Goal: Obtain resource: Download file/media

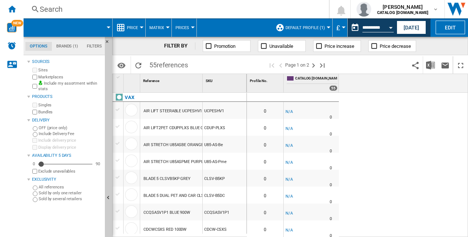
click at [129, 27] on span "Price" at bounding box center [132, 27] width 11 height 5
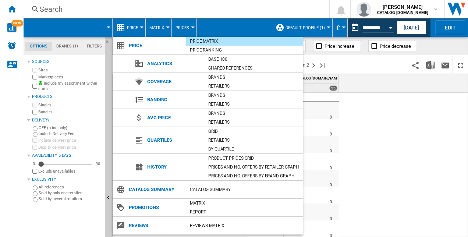
click at [129, 28] on md-backdrop at bounding box center [234, 118] width 468 height 237
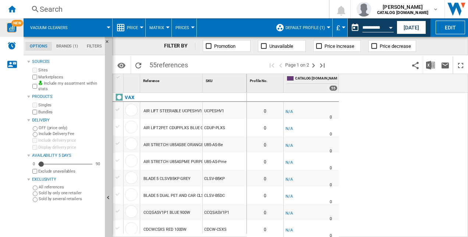
click at [18, 31] on div "NEW" at bounding box center [12, 28] width 24 height 10
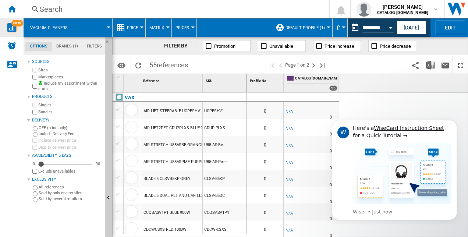
click at [387, 93] on div "0 0 -1.0 % -£1 % N/A 0 0 -1.0 % -£1" at bounding box center [358, 165] width 222 height 145
click at [452, 122] on button "Dismiss notification" at bounding box center [455, 122] width 10 height 10
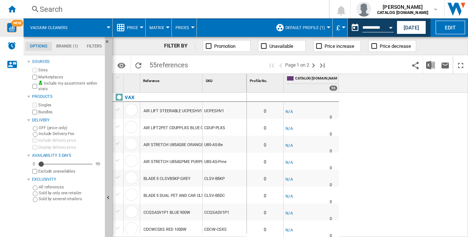
click at [68, 49] on md-tab-item "Brands (1)" at bounding box center [67, 46] width 31 height 9
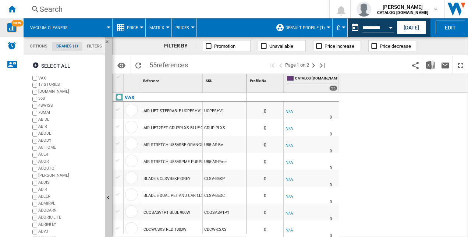
click at [36, 48] on md-tab-item "Options" at bounding box center [38, 46] width 27 height 9
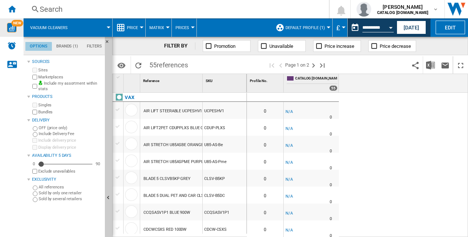
scroll to position [8, 0]
click at [13, 6] on ng-md-icon "Home" at bounding box center [11, 8] width 9 height 9
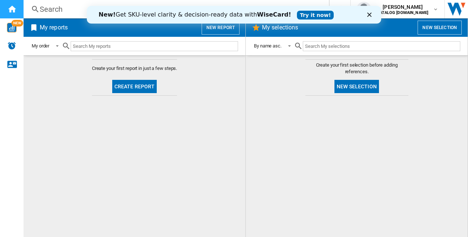
click at [7, 8] on ng-md-icon "Home" at bounding box center [11, 8] width 9 height 9
click at [367, 15] on div "New! Get SKU-level clarity & decision-ready data with WiseCard! Try it now!" at bounding box center [234, 15] width 294 height 12
click at [367, 13] on icon "Close" at bounding box center [369, 15] width 4 height 4
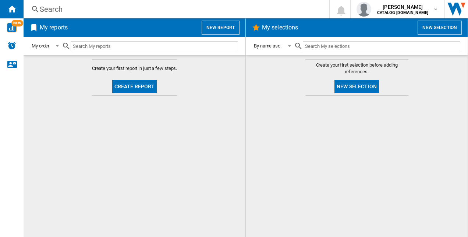
click at [144, 85] on button "Create report" at bounding box center [134, 86] width 45 height 13
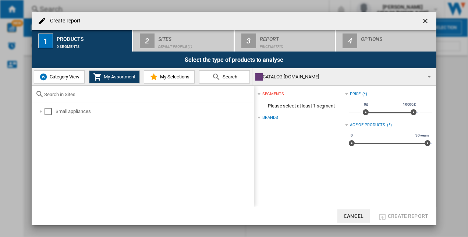
click at [74, 78] on span "Category View" at bounding box center [64, 77] width 32 height 6
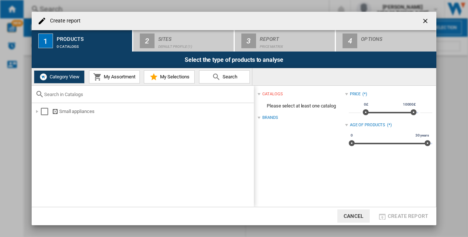
click at [101, 77] on md-icon at bounding box center [97, 77] width 9 height 9
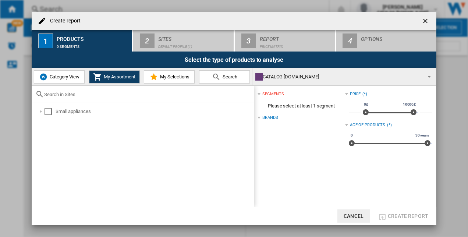
click at [264, 117] on div "Brands" at bounding box center [269, 118] width 15 height 6
click at [298, 103] on span "Please select at least 1 segment" at bounding box center [301, 106] width 87 height 14
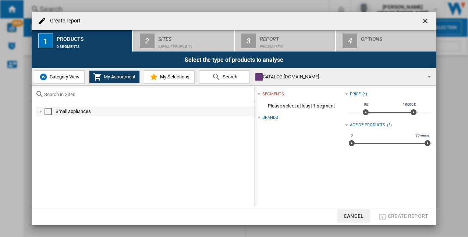
click at [99, 112] on div "Small appliances" at bounding box center [154, 111] width 197 height 7
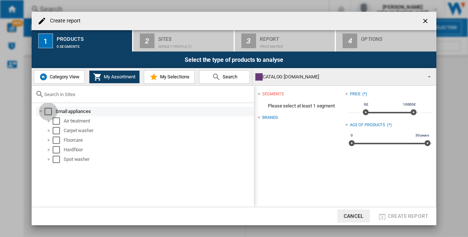
click at [49, 110] on div "Select" at bounding box center [48, 111] width 7 height 7
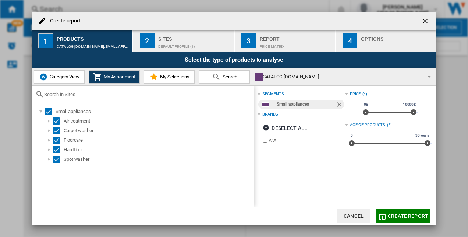
click at [197, 36] on div "Sites" at bounding box center [194, 37] width 73 height 8
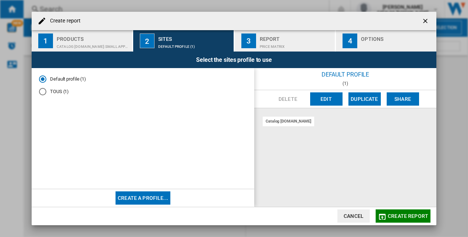
click at [148, 192] on button "Create a profile..." at bounding box center [143, 197] width 55 height 13
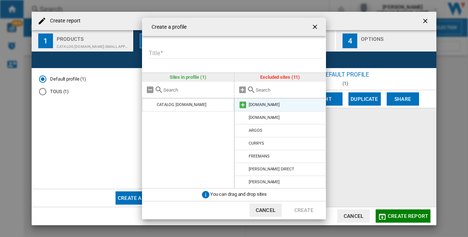
click at [241, 105] on md-icon at bounding box center [243, 104] width 9 height 9
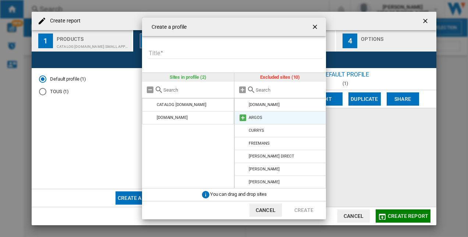
click at [241, 116] on md-icon at bounding box center [243, 117] width 9 height 9
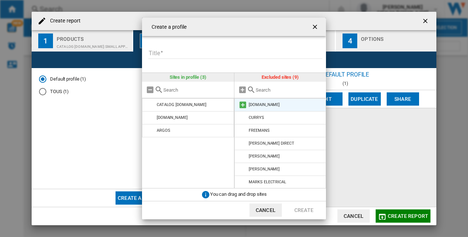
click at [243, 108] on md-icon at bounding box center [243, 104] width 9 height 9
click at [244, 109] on li "CURRYS" at bounding box center [280, 104] width 92 height 13
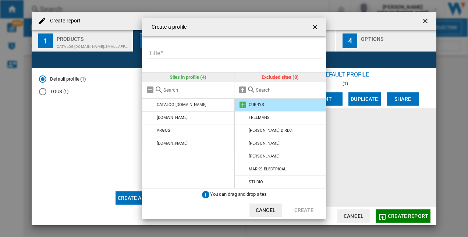
click at [243, 107] on md-icon at bounding box center [243, 104] width 9 height 9
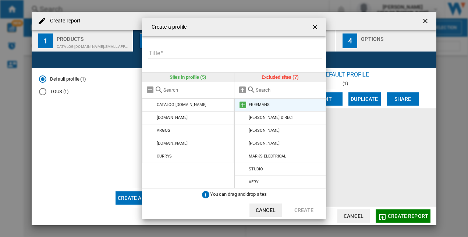
click at [243, 105] on md-icon at bounding box center [243, 104] width 9 height 9
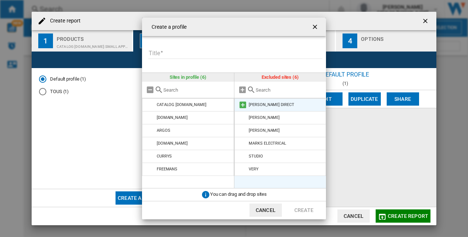
click at [244, 106] on md-icon at bounding box center [243, 104] width 9 height 9
click at [244, 107] on md-icon at bounding box center [243, 104] width 9 height 9
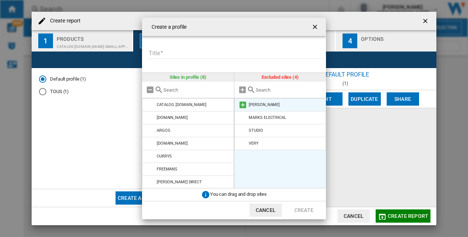
click at [244, 104] on md-icon at bounding box center [243, 104] width 9 height 9
click at [244, 105] on md-icon at bounding box center [243, 104] width 9 height 9
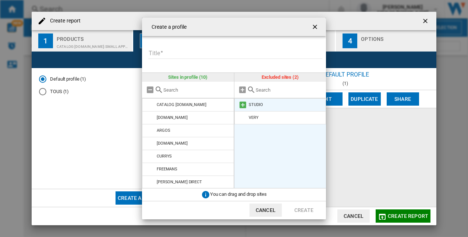
click at [244, 105] on md-icon at bounding box center [243, 104] width 9 height 9
click at [244, 106] on md-icon at bounding box center [243, 104] width 9 height 9
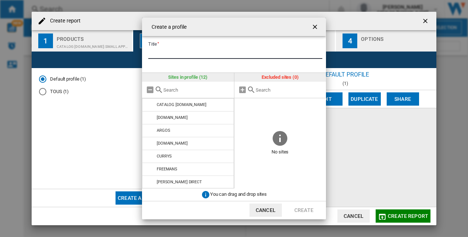
click at [219, 52] on input "Title" at bounding box center [235, 53] width 174 height 11
type input "**********"
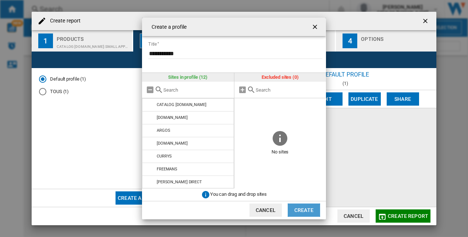
click at [297, 206] on button "Create" at bounding box center [304, 210] width 32 height 13
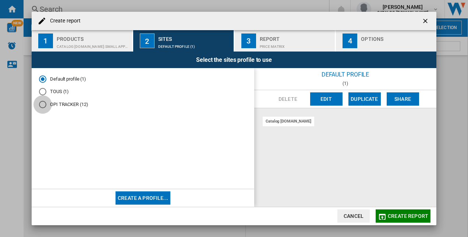
click at [46, 107] on div "OPI TRACKER (12)" at bounding box center [42, 104] width 7 height 7
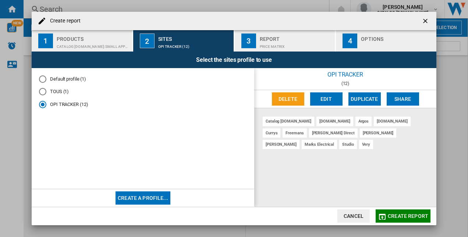
click at [279, 41] on div "Price Matrix" at bounding box center [296, 45] width 73 height 8
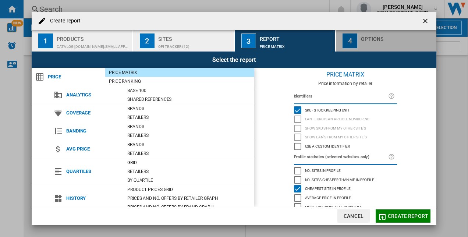
click at [365, 44] on div "button" at bounding box center [397, 45] width 73 height 8
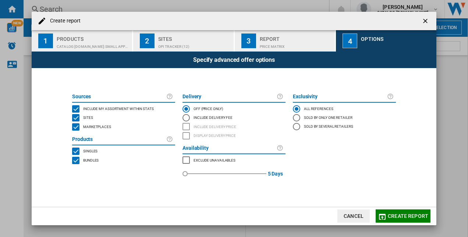
click at [180, 41] on div "OPI TRACKER (12)" at bounding box center [194, 45] width 73 height 8
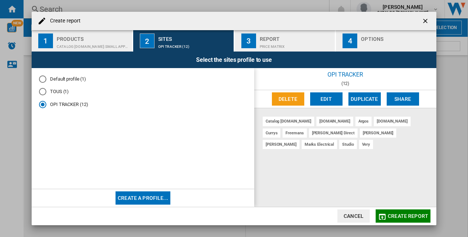
click at [148, 198] on button "Create a profile..." at bounding box center [143, 197] width 55 height 13
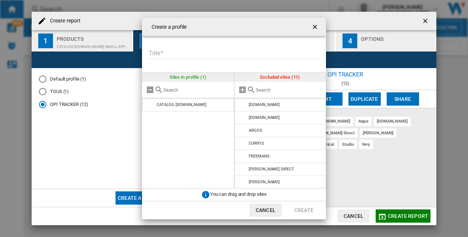
click at [316, 21] on button "{{::title}} {{::getI18NText('BUTTONS.CANCEL')}} ..." at bounding box center [315, 27] width 15 height 15
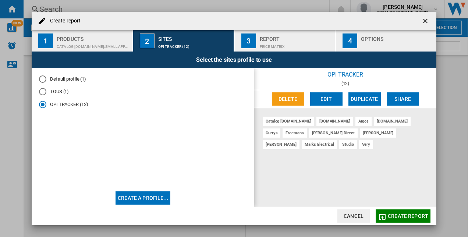
click at [396, 216] on span "Create report" at bounding box center [408, 216] width 40 height 6
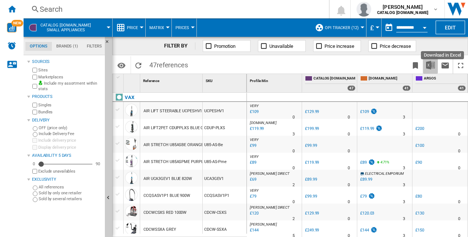
click at [430, 65] on img "Download in Excel" at bounding box center [430, 65] width 9 height 9
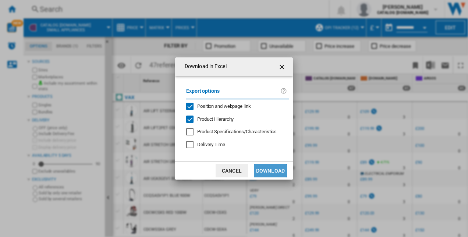
click at [263, 168] on button "Download" at bounding box center [270, 170] width 33 height 13
